Goal: Information Seeking & Learning: Learn about a topic

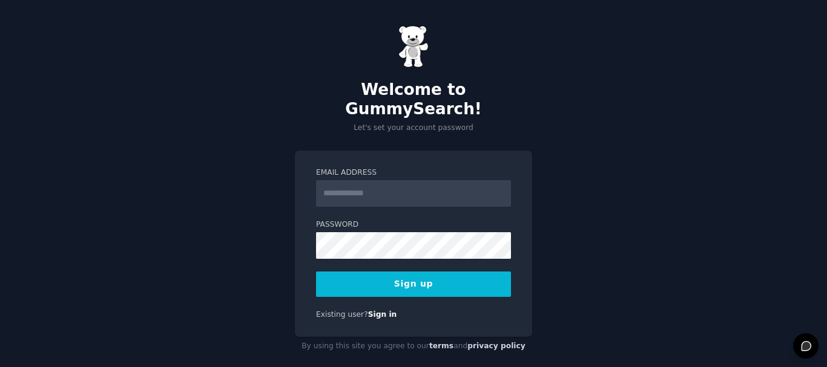
click at [377, 180] on input "Email Address" at bounding box center [413, 193] width 195 height 27
click at [368, 180] on input "Email Address" at bounding box center [413, 193] width 195 height 27
type input "**********"
click at [413, 272] on button "Sign up" at bounding box center [413, 284] width 195 height 25
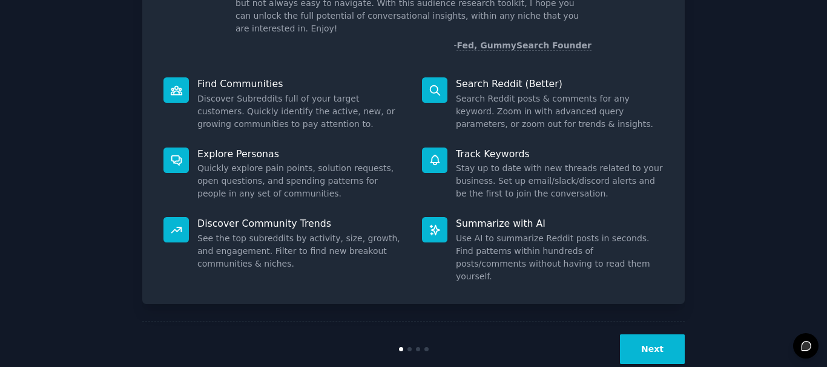
scroll to position [107, 0]
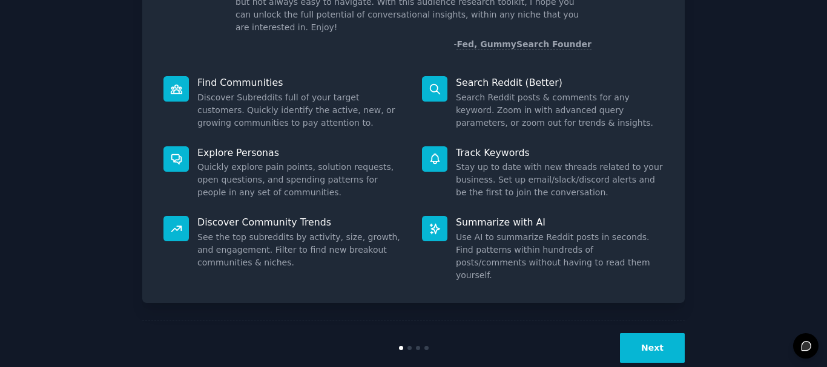
click at [633, 334] on button "Next" at bounding box center [652, 349] width 65 height 30
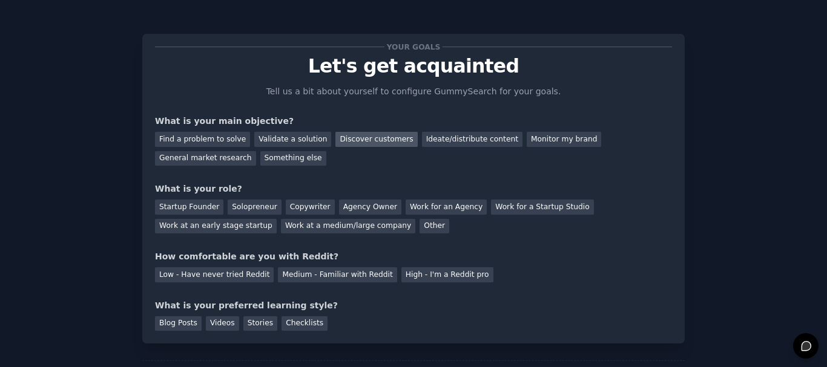
click at [335, 135] on div "Discover customers" at bounding box center [376, 139] width 82 height 15
click at [256, 151] on div "General market research" at bounding box center [205, 158] width 101 height 15
click at [420, 230] on div "Other" at bounding box center [435, 226] width 30 height 15
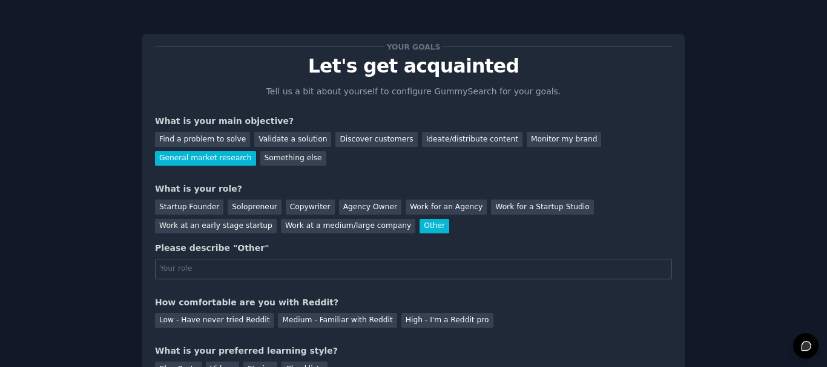
click at [185, 198] on div "Startup Founder Solopreneur Copywriter Agency Owner Work for an Agency Work for…" at bounding box center [413, 215] width 517 height 38
click at [185, 205] on div "Startup Founder" at bounding box center [189, 207] width 68 height 15
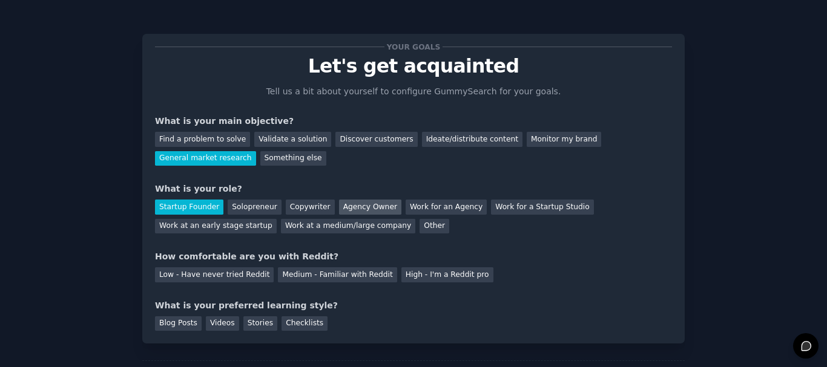
scroll to position [61, 0]
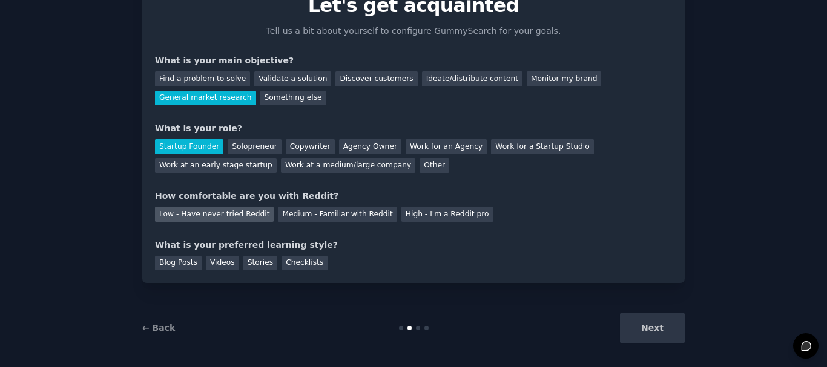
click at [224, 216] on div "Low - Have never tried Reddit" at bounding box center [214, 214] width 119 height 15
click at [217, 263] on div "Videos" at bounding box center [222, 263] width 33 height 15
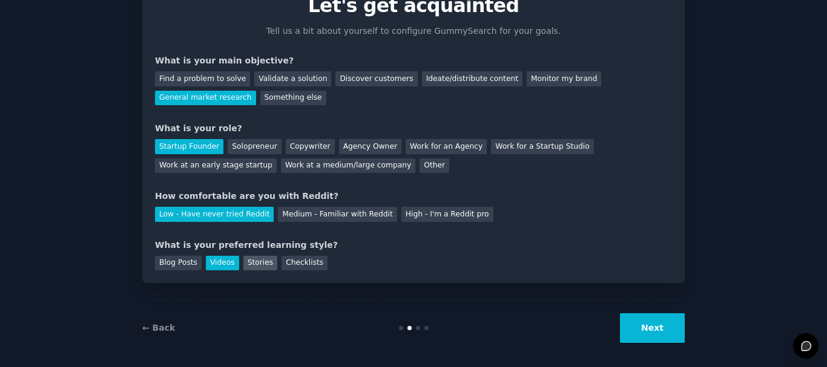
click at [243, 263] on div "Stories" at bounding box center [260, 263] width 34 height 15
click at [211, 262] on div "Videos" at bounding box center [222, 263] width 33 height 15
click at [669, 326] on button "Next" at bounding box center [652, 329] width 65 height 30
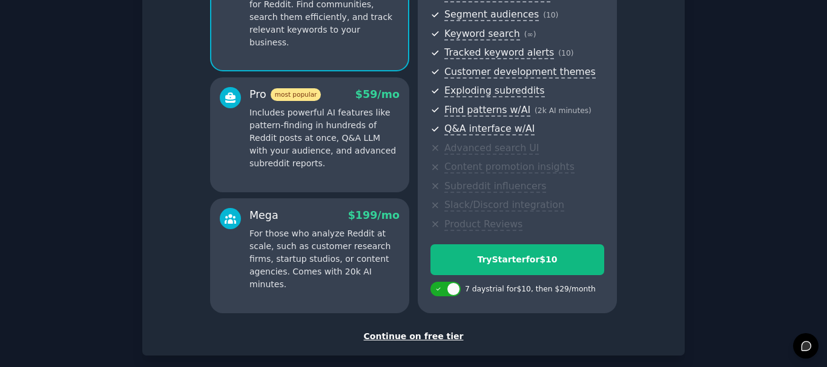
scroll to position [213, 0]
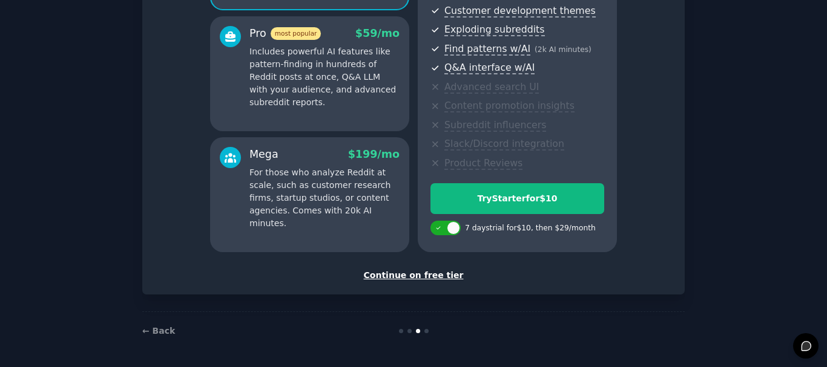
click at [432, 275] on div "Continue on free tier" at bounding box center [413, 275] width 517 height 13
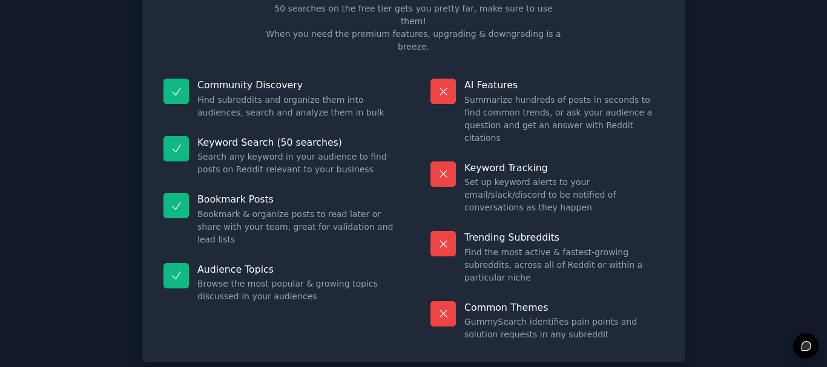
scroll to position [104, 0]
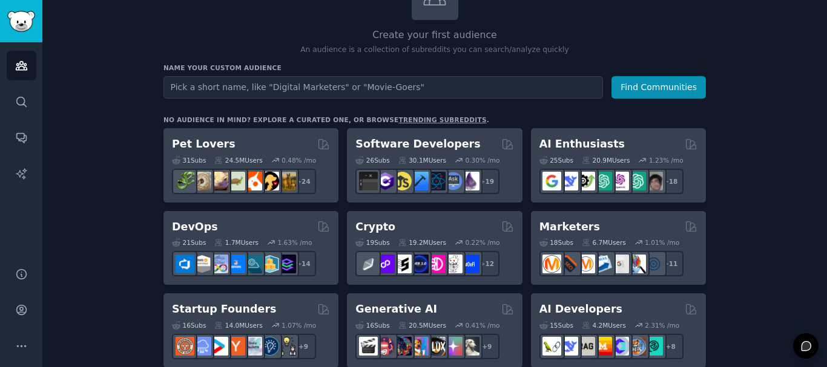
scroll to position [121, 0]
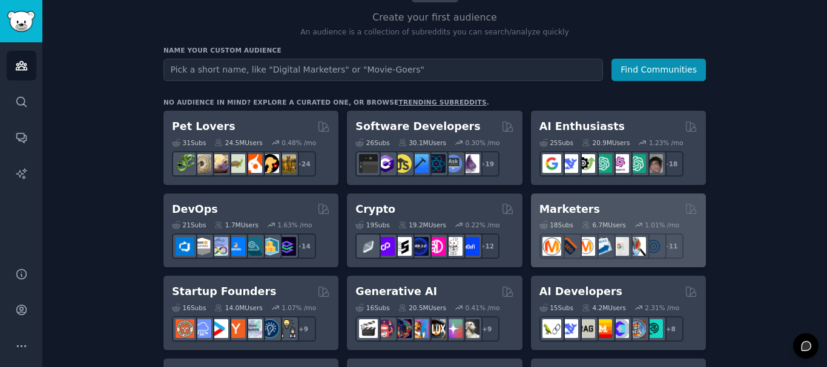
click at [613, 211] on div "Marketers" at bounding box center [618, 209] width 158 height 15
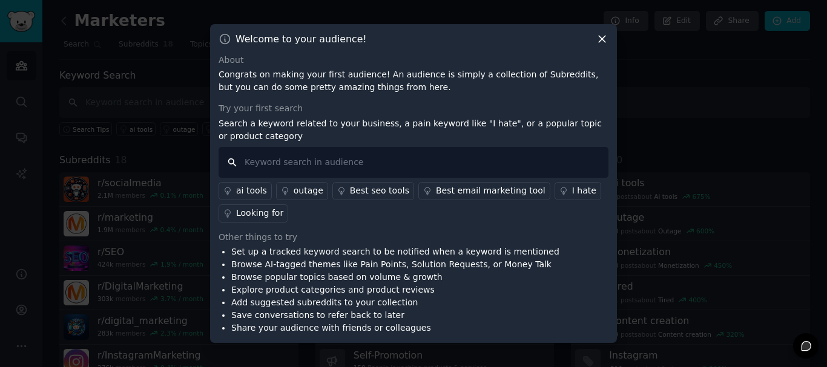
click at [426, 164] on input "text" at bounding box center [414, 162] width 390 height 31
type input "t shirts"
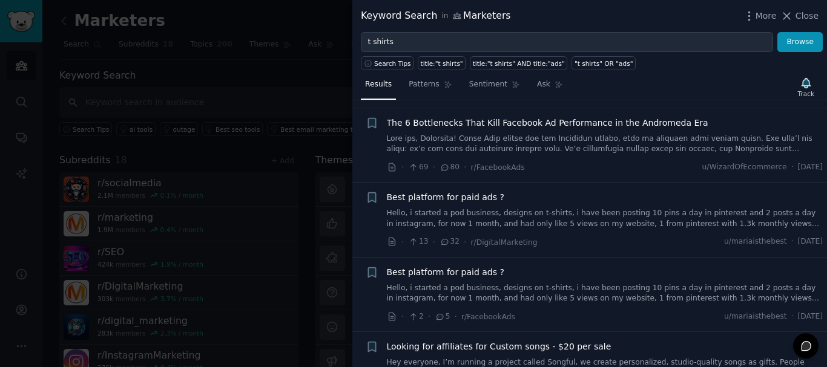
scroll to position [182, 0]
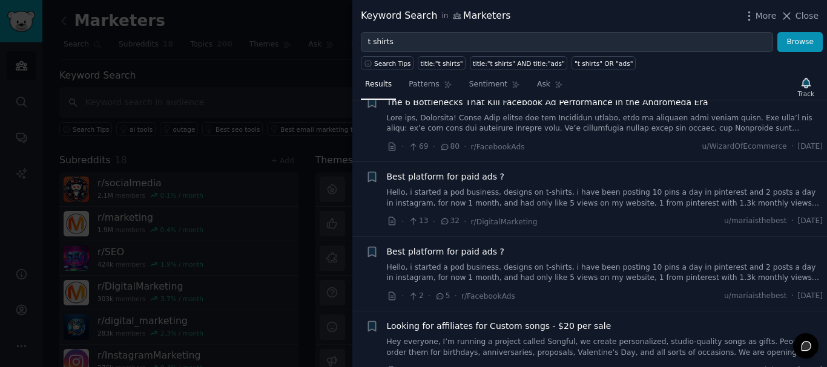
click at [463, 182] on span "Best platform for paid ads ?" at bounding box center [445, 177] width 117 height 13
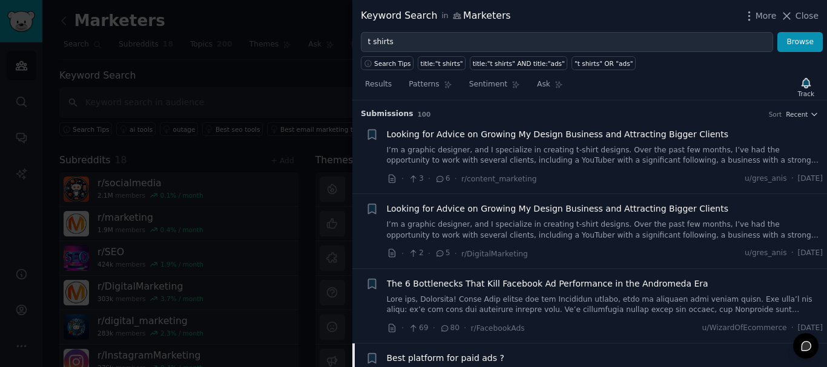
click at [296, 96] on div at bounding box center [413, 183] width 827 height 367
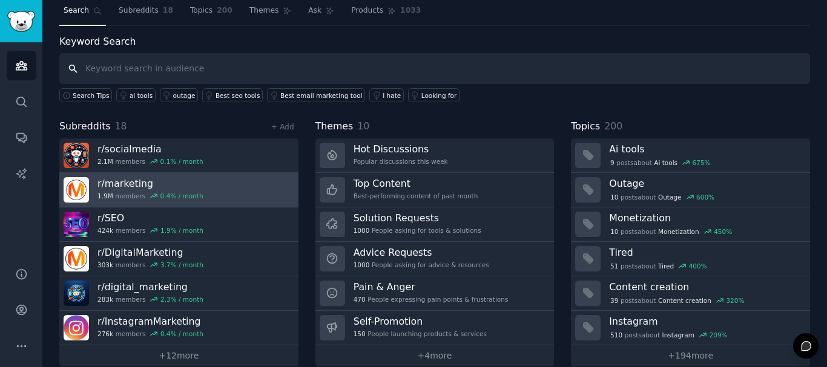
scroll to position [50, 0]
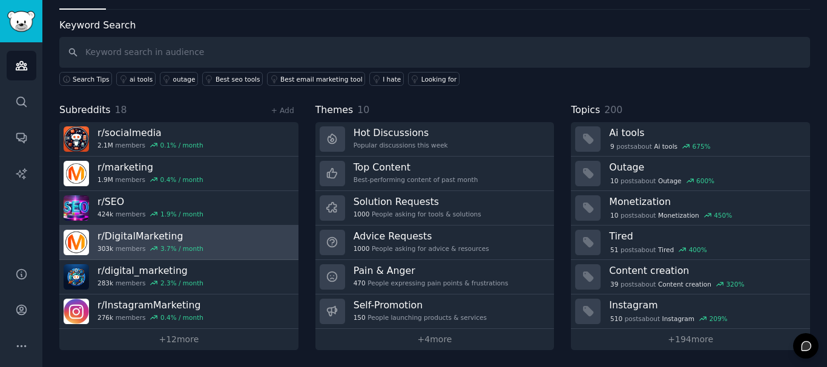
click at [263, 231] on link "r/ DigitalMarketing 303k members 3.7 % / month" at bounding box center [178, 243] width 239 height 35
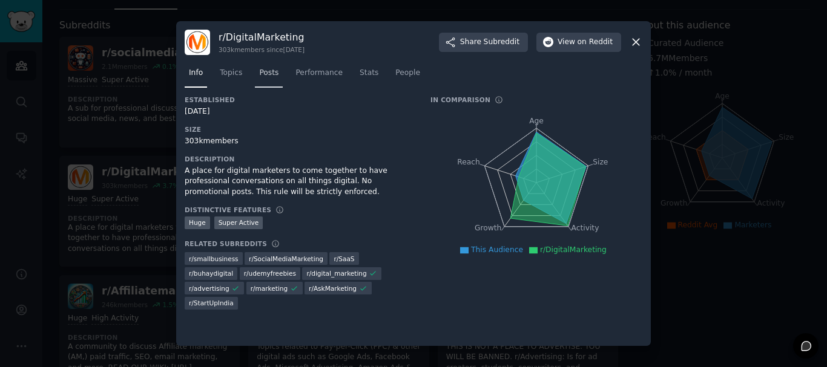
click at [269, 81] on link "Posts" at bounding box center [269, 76] width 28 height 25
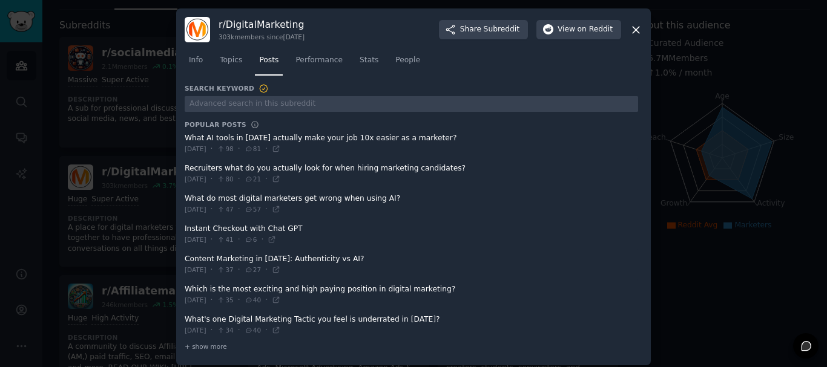
click at [400, 140] on span at bounding box center [411, 144] width 453 height 30
click at [302, 143] on span at bounding box center [411, 144] width 453 height 30
click at [307, 140] on span at bounding box center [411, 144] width 453 height 30
click at [335, 168] on span at bounding box center [411, 174] width 453 height 30
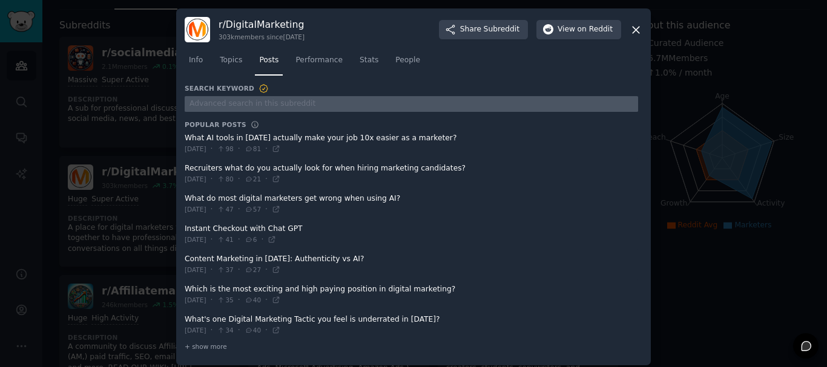
click at [300, 100] on input "text" at bounding box center [411, 104] width 453 height 16
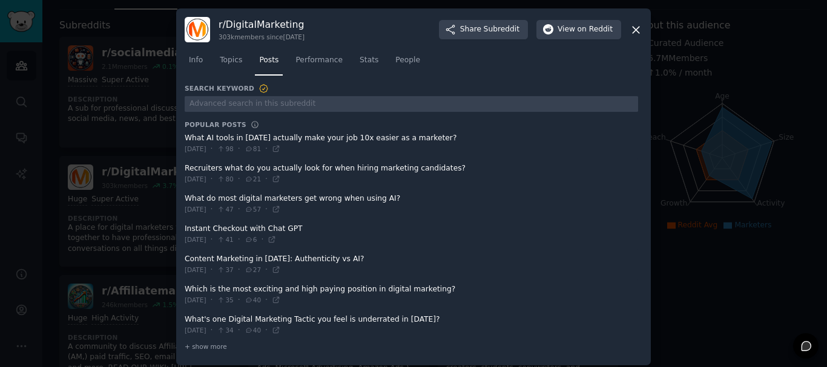
click at [635, 30] on icon at bounding box center [636, 30] width 7 height 7
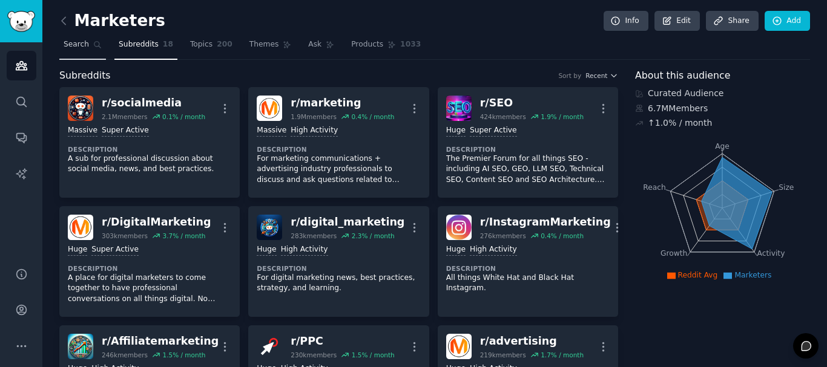
click at [87, 48] on link "Search" at bounding box center [82, 47] width 47 height 25
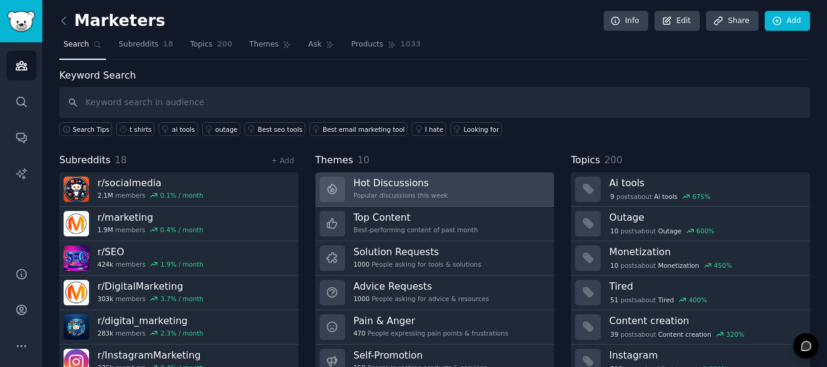
click at [372, 183] on h3 "Hot Discussions" at bounding box center [401, 183] width 94 height 13
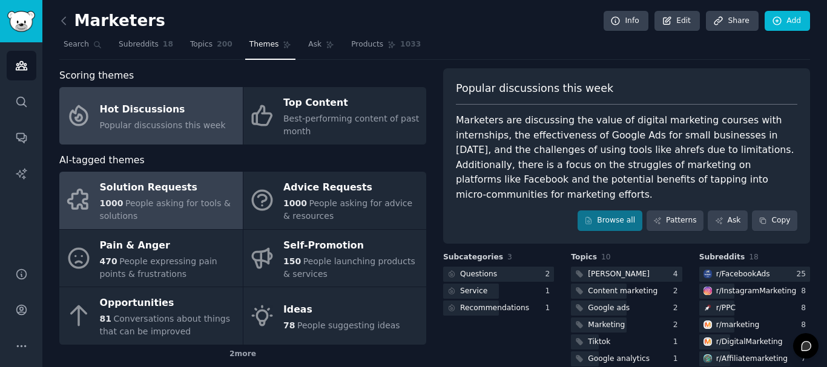
click at [167, 213] on div "1000 People asking for tools & solutions" at bounding box center [168, 209] width 137 height 25
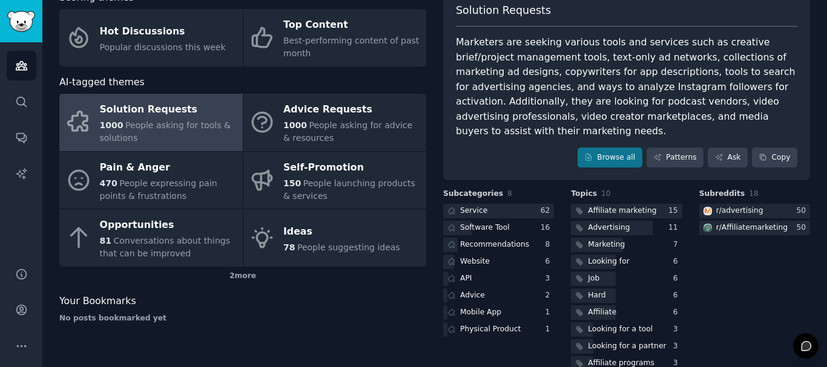
scroll to position [86, 0]
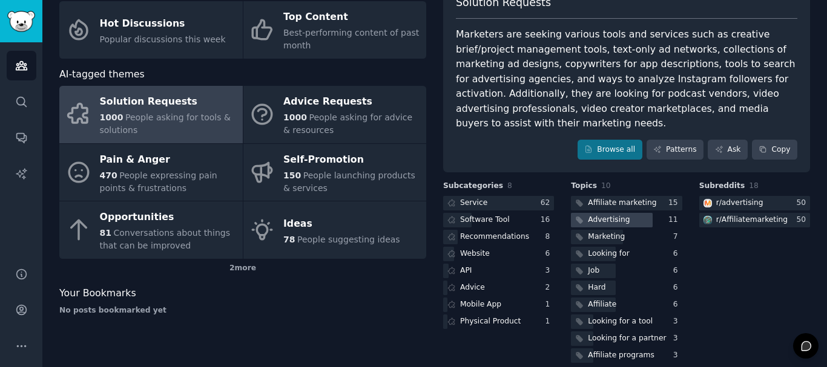
click at [608, 215] on div "Advertising" at bounding box center [609, 220] width 42 height 11
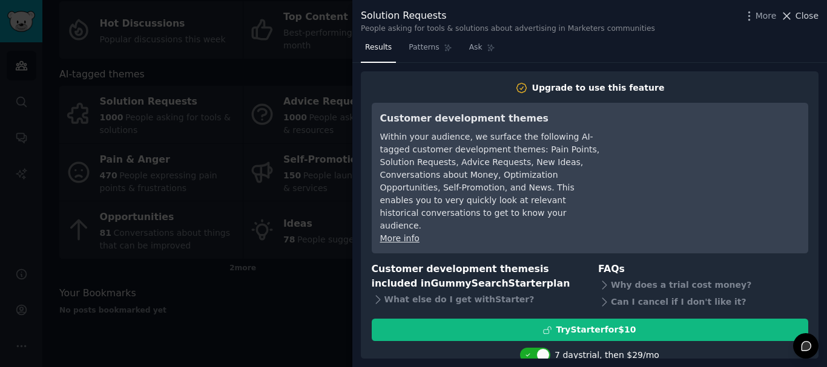
click at [808, 11] on span "Close" at bounding box center [807, 16] width 23 height 13
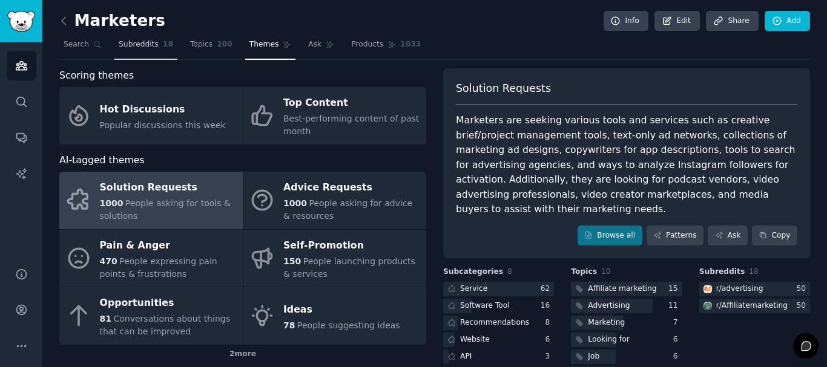
click at [119, 41] on span "Subreddits" at bounding box center [139, 44] width 40 height 11
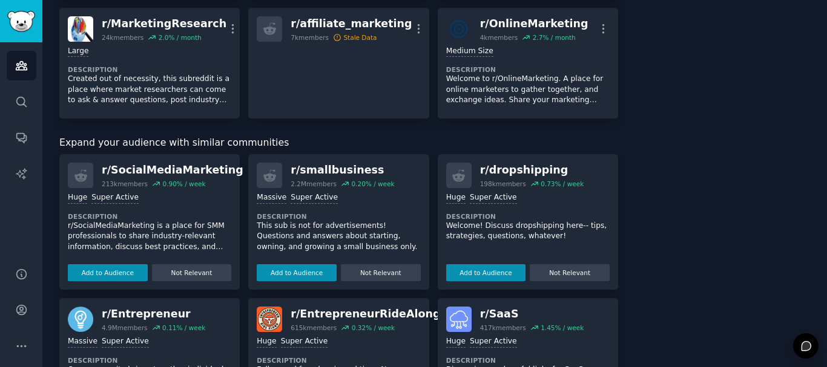
scroll to position [666, 0]
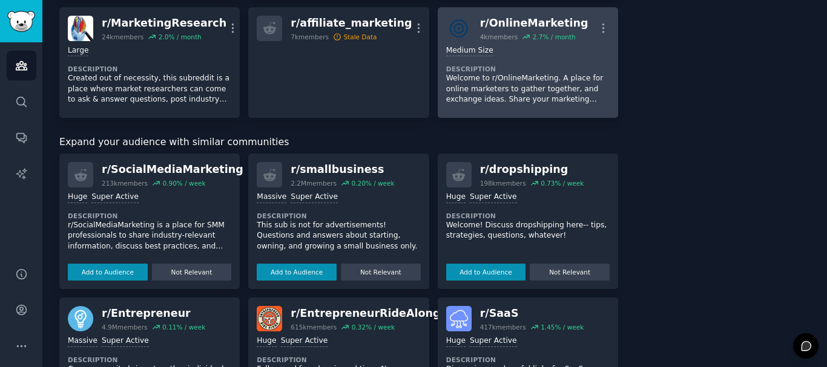
click at [499, 85] on p "Welcome to r/OnlineMarketing. A place for online marketers to gather together, …" at bounding box center [527, 89] width 163 height 32
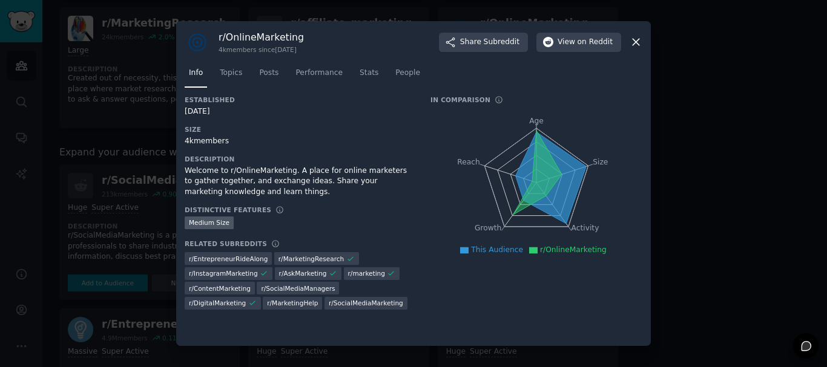
click at [490, 114] on icon "Age Size Activity Growth Reach" at bounding box center [536, 183] width 212 height 153
click at [585, 44] on span "on Reddit" at bounding box center [595, 42] width 35 height 11
click at [637, 43] on icon at bounding box center [636, 42] width 7 height 7
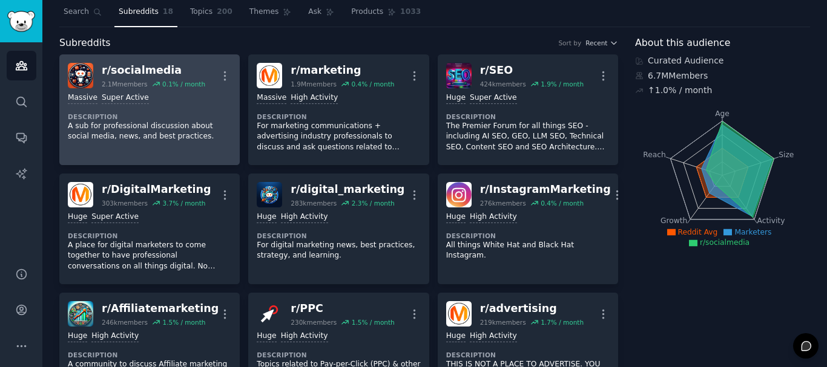
scroll to position [61, 0]
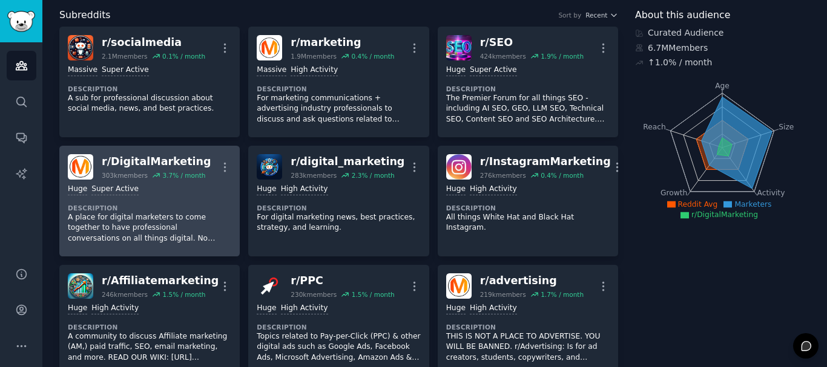
click at [200, 184] on div "Huge Super Active" at bounding box center [149, 190] width 163 height 12
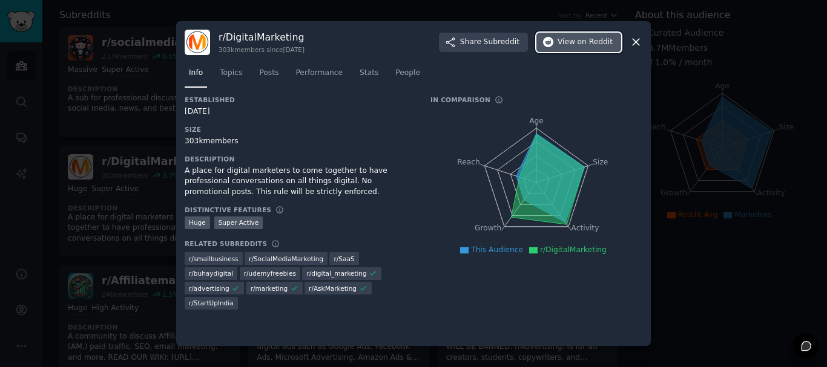
click at [593, 50] on button "View on Reddit" at bounding box center [578, 42] width 85 height 19
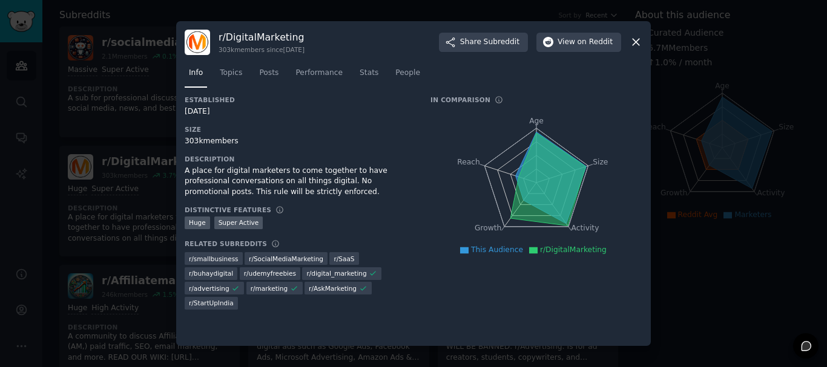
click at [635, 42] on icon at bounding box center [636, 42] width 7 height 7
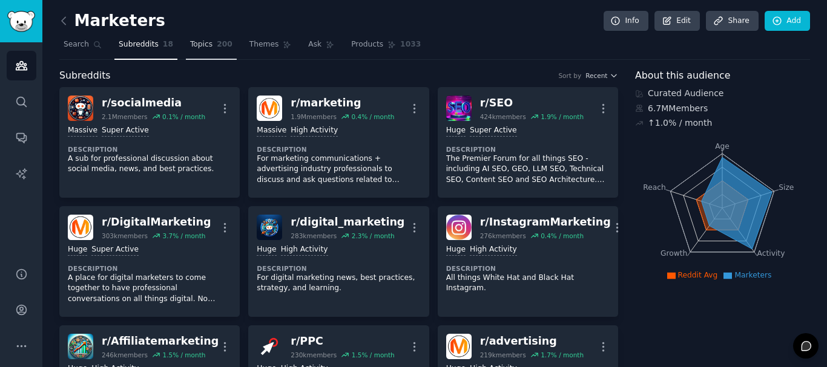
click at [190, 47] on span "Topics" at bounding box center [201, 44] width 22 height 11
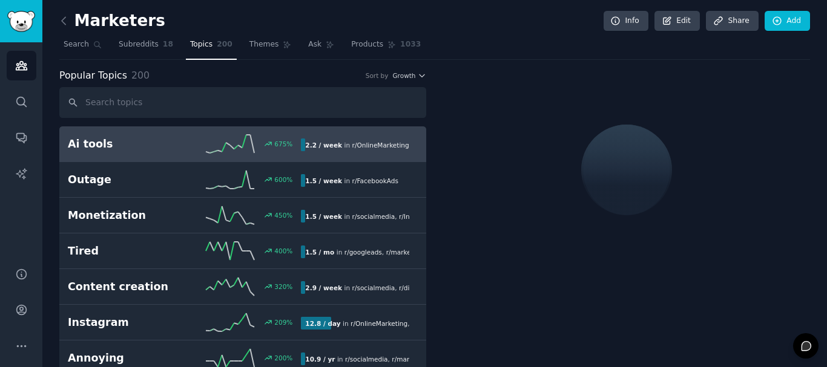
scroll to position [363, 0]
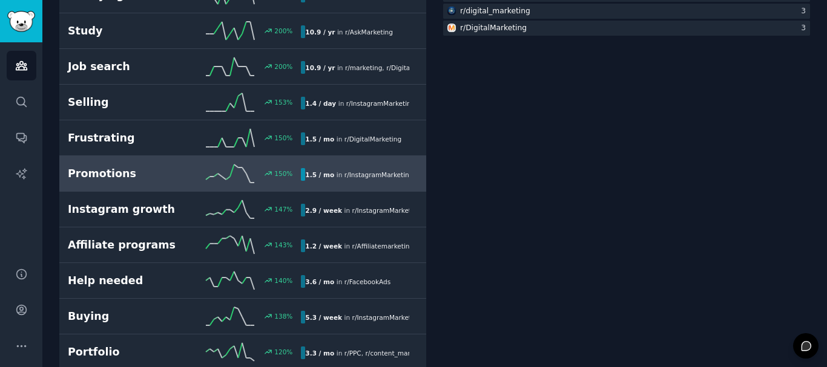
click at [124, 174] on h2 "Promotions" at bounding box center [126, 173] width 117 height 15
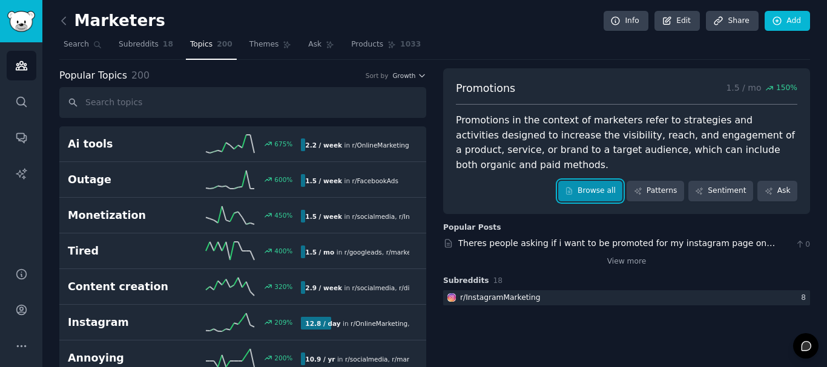
click at [602, 181] on link "Browse all" at bounding box center [590, 191] width 65 height 21
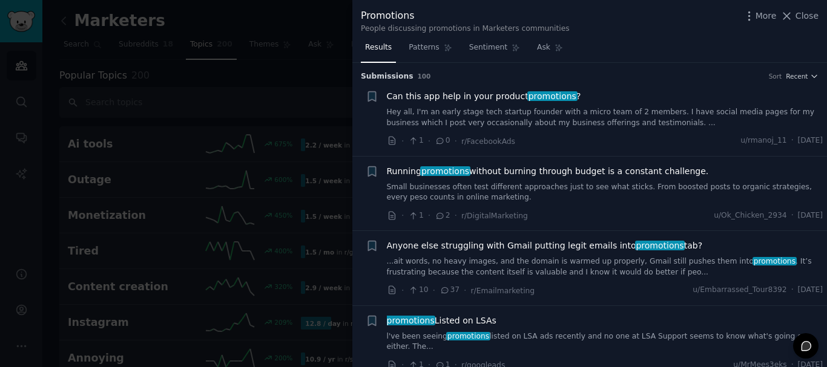
click at [432, 97] on span "Can this app help in your product promotions ?" at bounding box center [484, 96] width 194 height 13
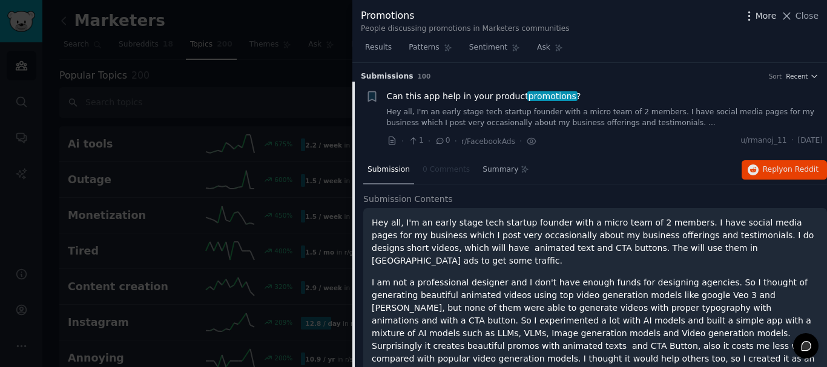
click at [766, 17] on span "More" at bounding box center [766, 16] width 21 height 13
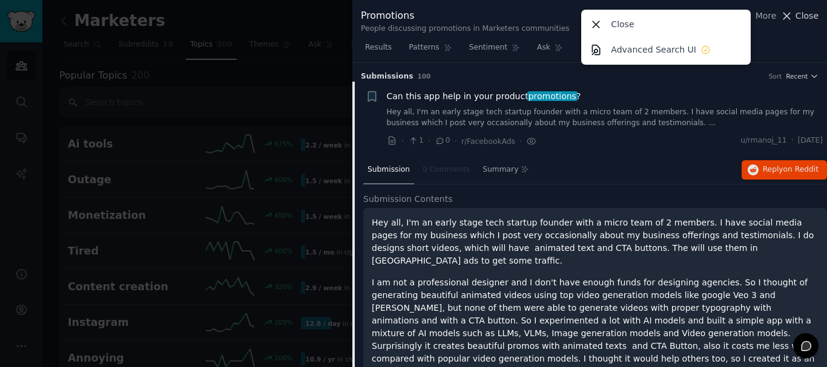
click at [791, 17] on icon at bounding box center [787, 16] width 7 height 7
click at [800, 17] on link "Add" at bounding box center [787, 21] width 45 height 21
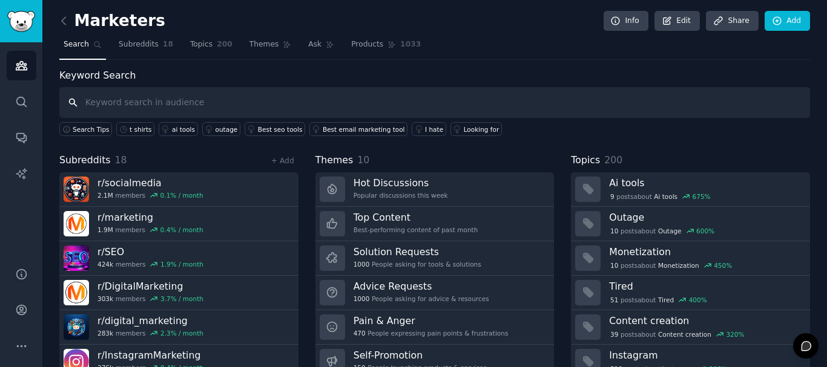
click at [108, 106] on input "text" at bounding box center [434, 102] width 751 height 31
type input "t shirts trending"
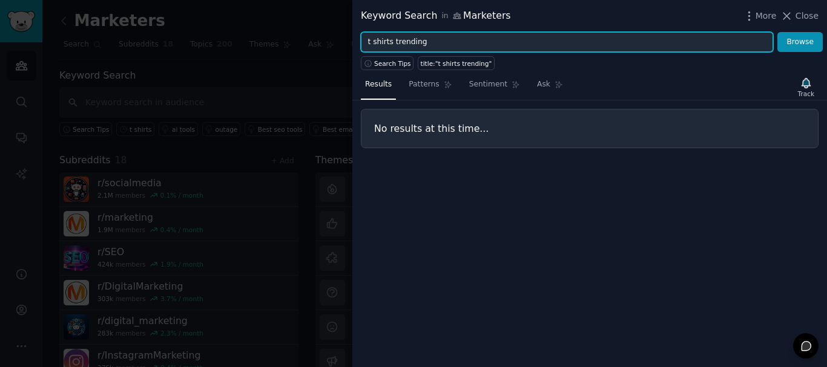
click at [447, 46] on input "t shirts trending" at bounding box center [567, 42] width 412 height 21
type input "t shirts"
click at [777, 32] on button "Browse" at bounding box center [799, 42] width 45 height 21
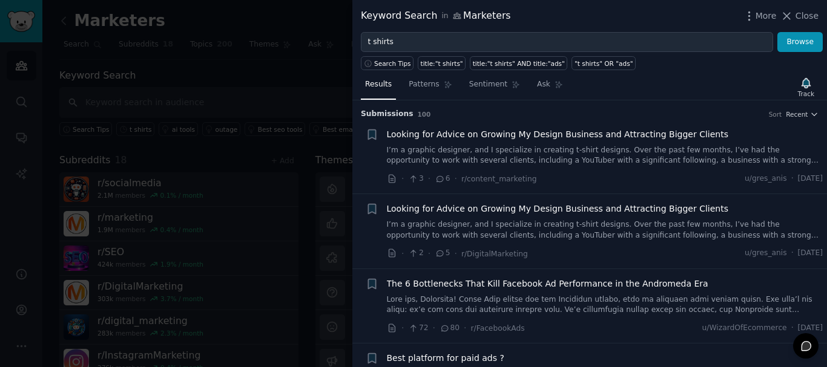
click at [497, 132] on span "Looking for Advice on Growing My Design Business and Attracting Bigger Clients" at bounding box center [557, 134] width 341 height 13
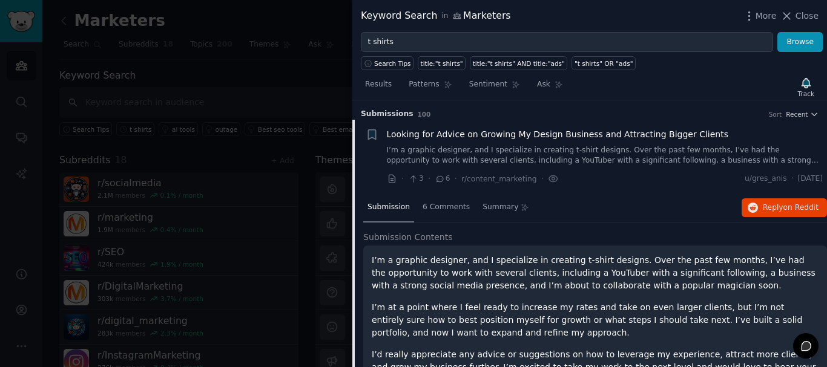
scroll to position [19, 0]
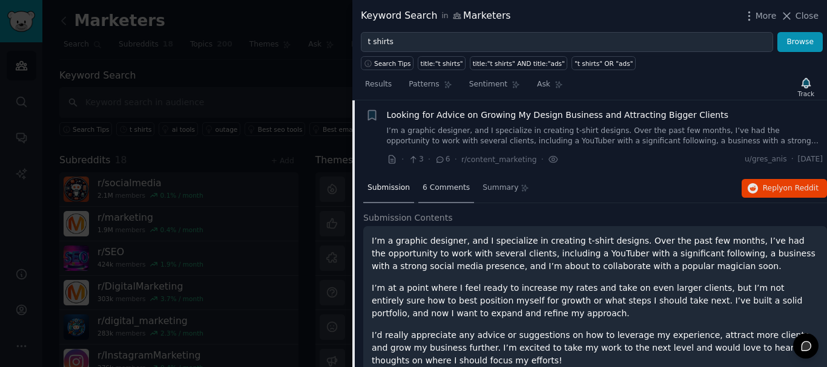
click at [437, 191] on span "6 Comments" at bounding box center [446, 188] width 47 height 11
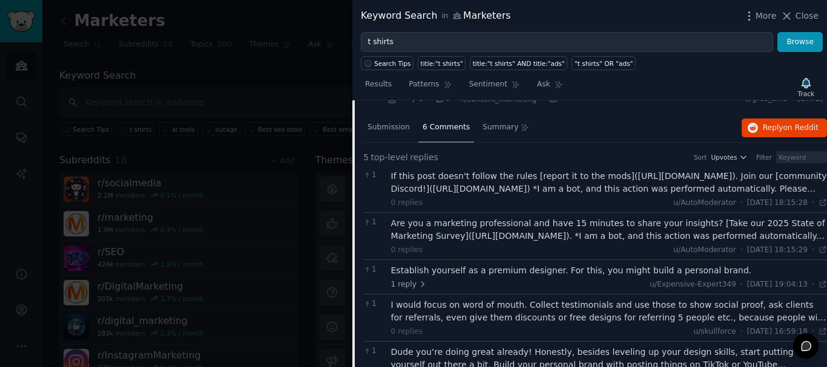
scroll to position [0, 0]
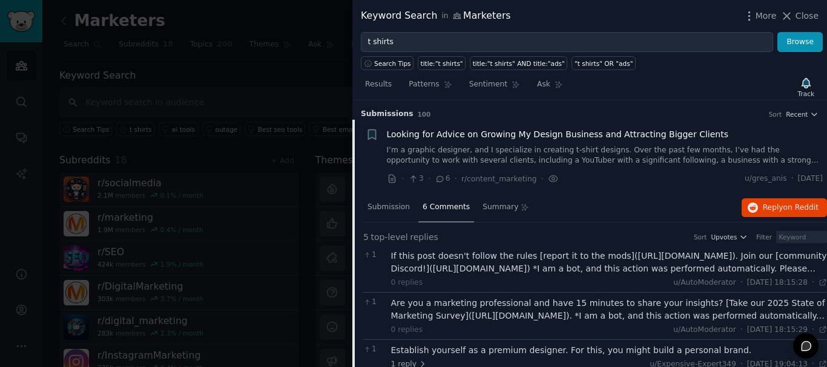
click at [437, 177] on icon at bounding box center [440, 179] width 11 height 8
click at [432, 87] on span "Patterns" at bounding box center [424, 84] width 30 height 11
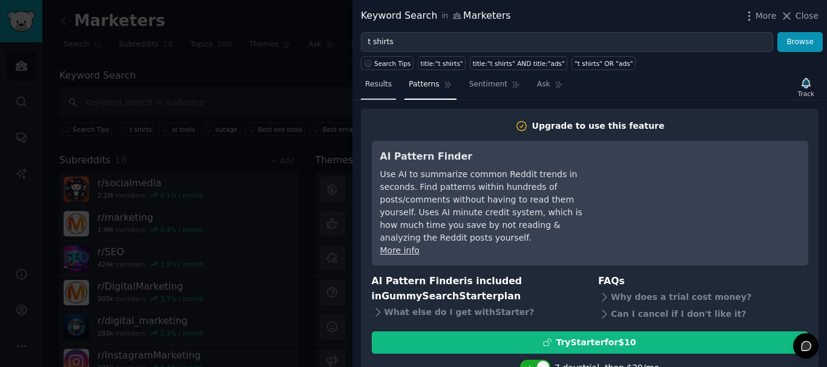
click at [382, 87] on span "Results" at bounding box center [378, 84] width 27 height 11
click at [819, 15] on div "Keyword Search in Marketers More Close" at bounding box center [589, 16] width 475 height 32
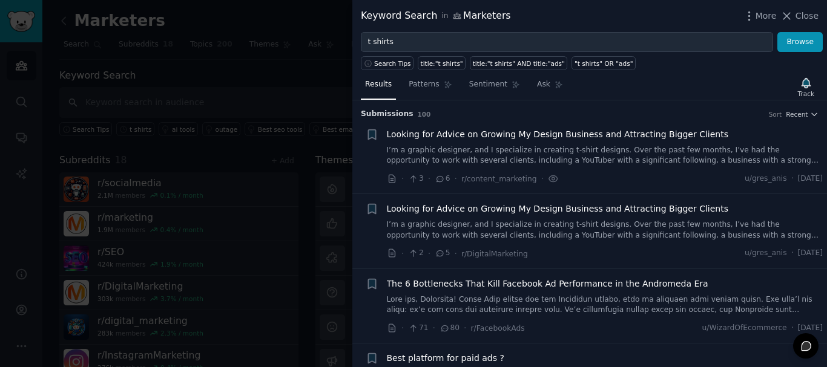
click at [803, 15] on span "Close" at bounding box center [807, 16] width 23 height 13
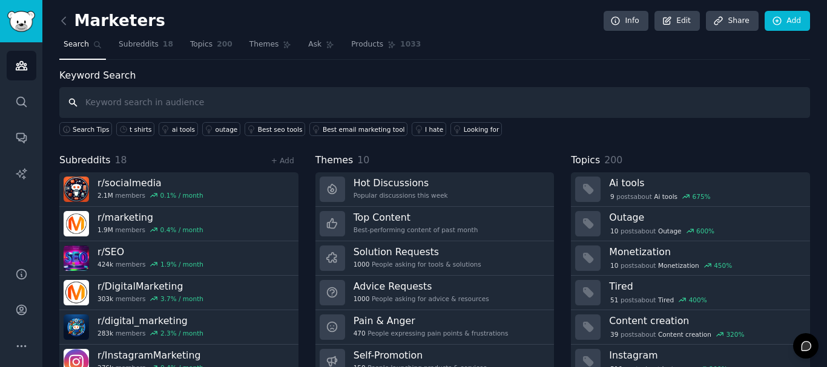
scroll to position [50, 0]
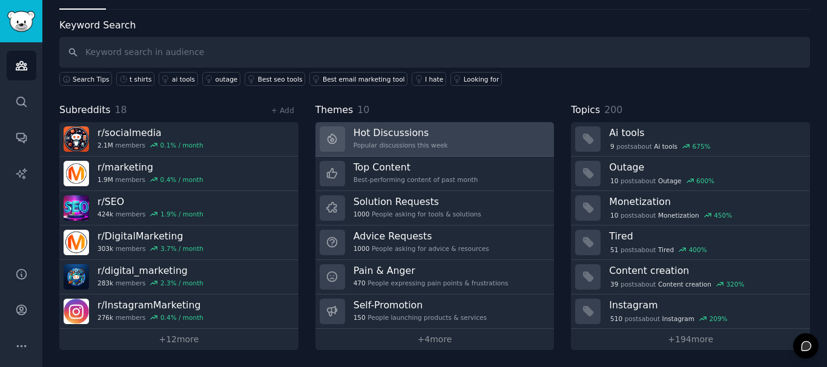
click at [398, 130] on h3 "Hot Discussions" at bounding box center [401, 133] width 94 height 13
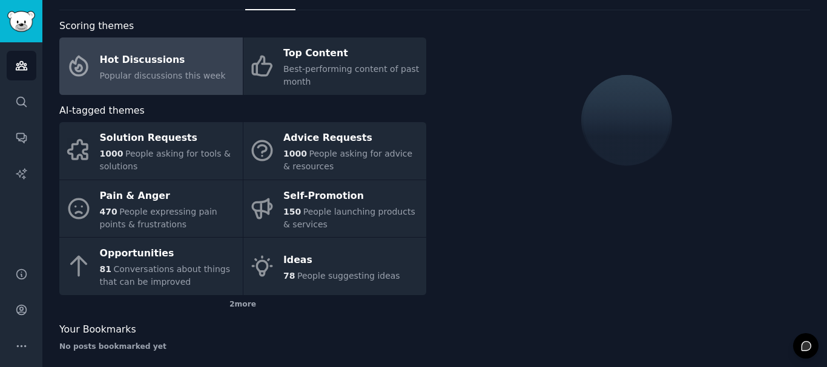
scroll to position [50, 0]
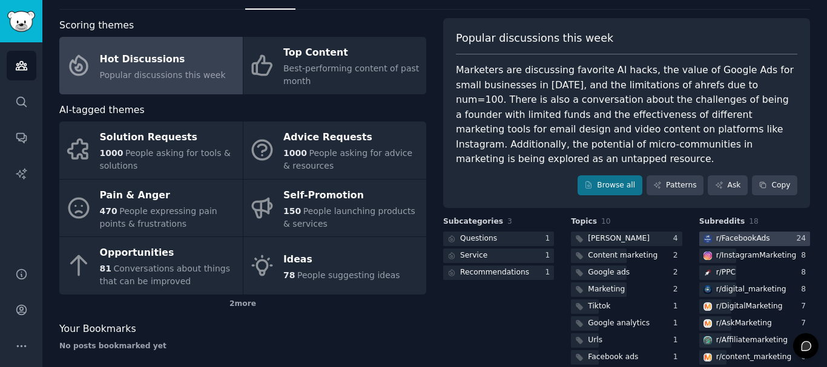
click at [721, 234] on div "r/ FacebookAds" at bounding box center [743, 239] width 54 height 11
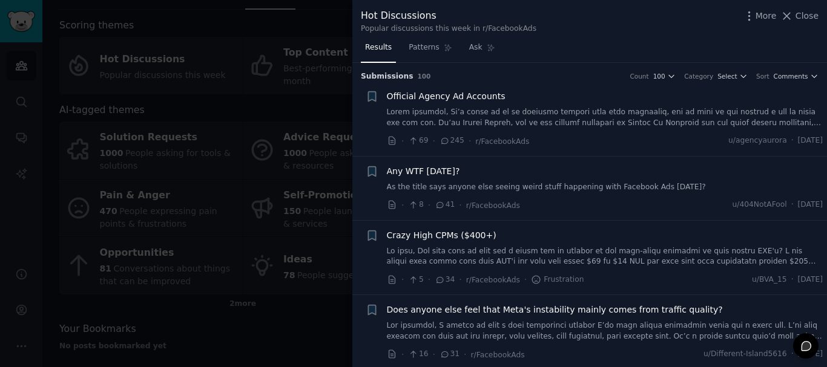
click at [464, 257] on link at bounding box center [605, 256] width 437 height 21
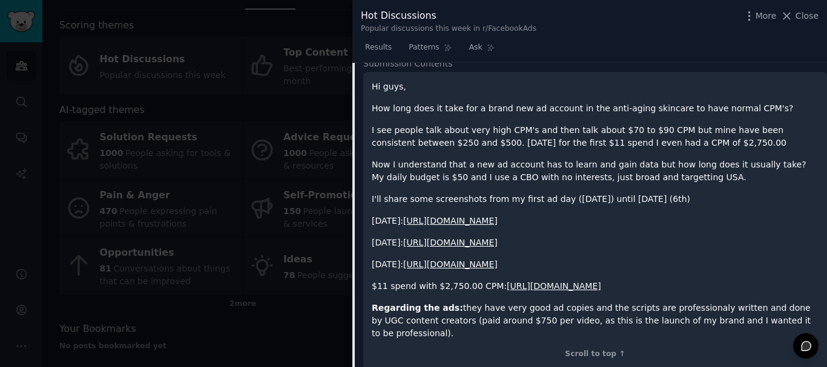
scroll to position [369, 0]
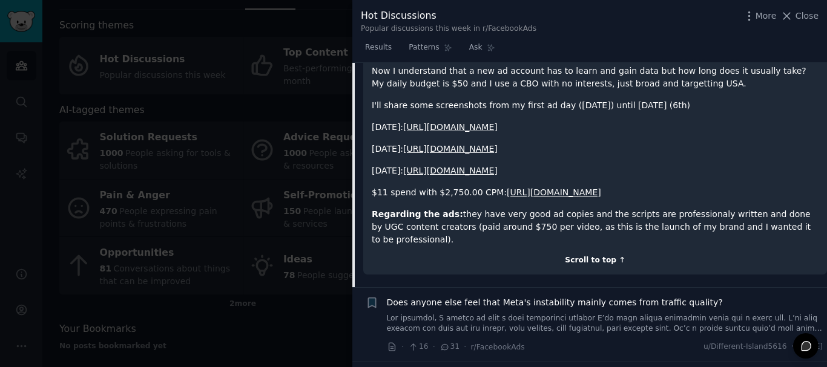
click at [573, 255] on div "Scroll to top ↑" at bounding box center [595, 260] width 447 height 11
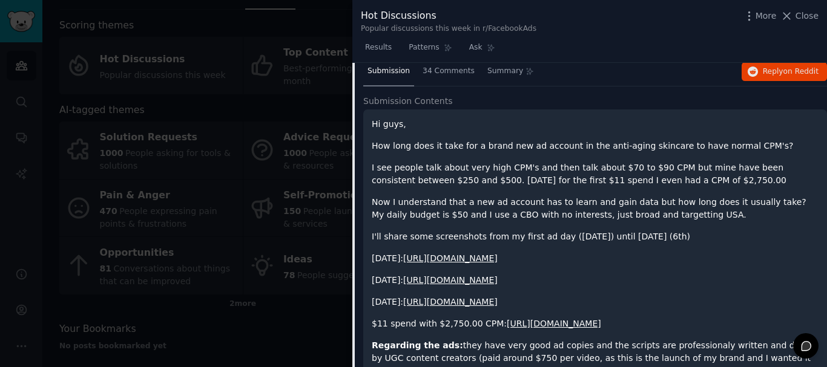
scroll to position [340, 0]
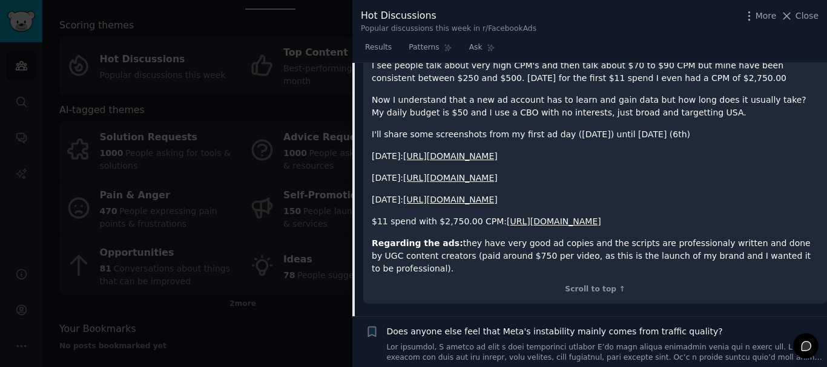
click at [535, 220] on link "https://ibb.co/S7tR0Nqt" at bounding box center [554, 222] width 94 height 10
